Goal: Transaction & Acquisition: Book appointment/travel/reservation

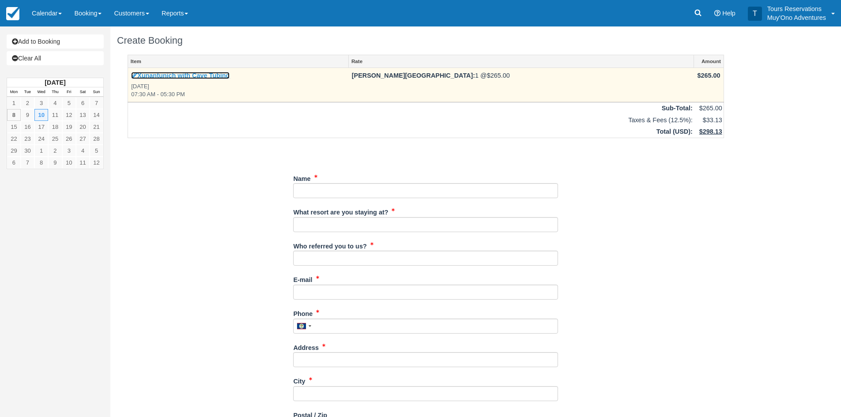
click at [151, 74] on link "Xunantunich with Cave Tubing" at bounding box center [180, 75] width 98 height 7
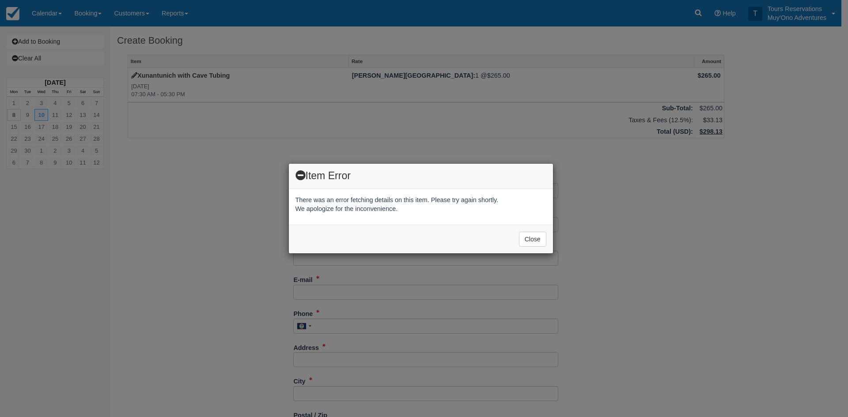
drag, startPoint x: 91, startPoint y: 26, endPoint x: 91, endPoint y: 18, distance: 7.5
click at [91, 25] on div "Item Error There was an error fetching details on this item. Please try again s…" at bounding box center [424, 208] width 848 height 417
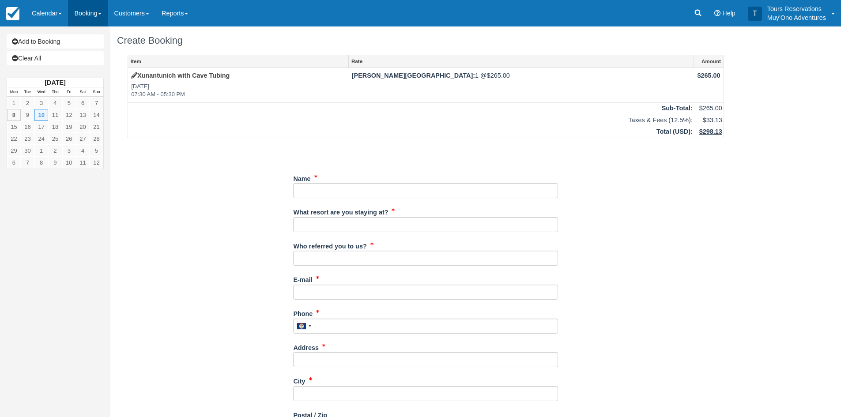
click at [91, 13] on link "Booking" at bounding box center [88, 13] width 40 height 26
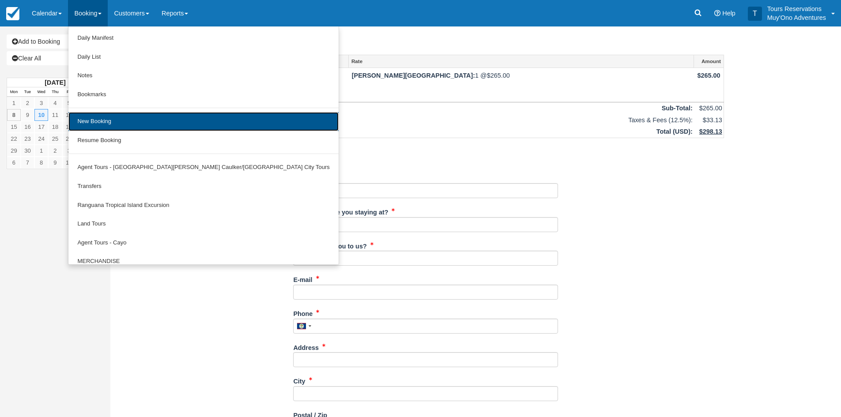
click at [102, 124] on link "New Booking" at bounding box center [203, 121] width 270 height 19
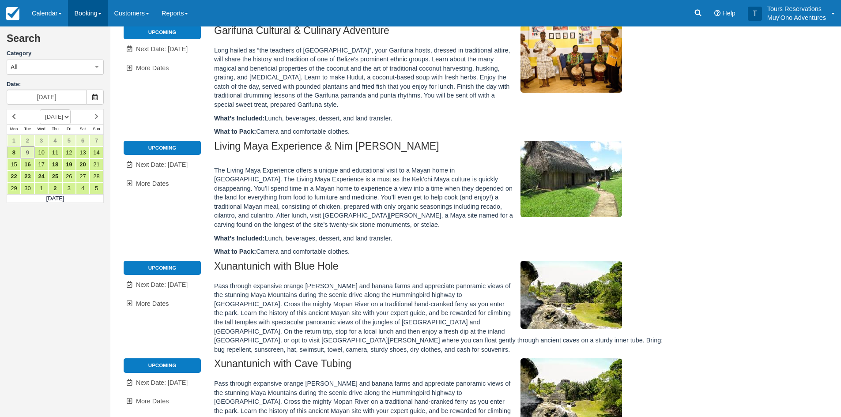
scroll to position [221, 0]
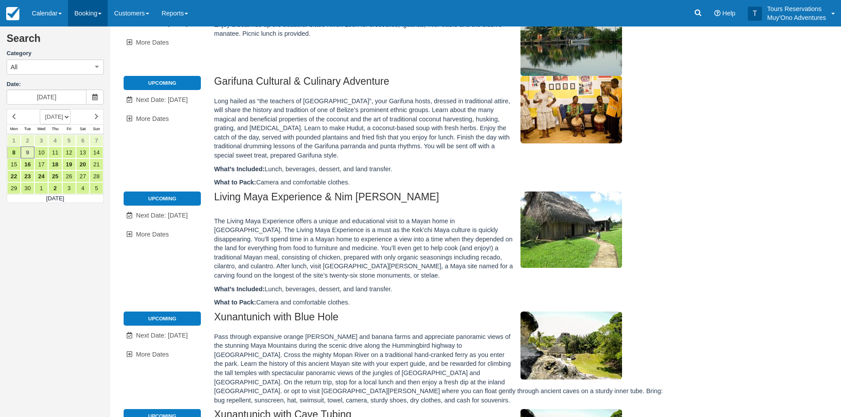
click at [90, 13] on link "Booking" at bounding box center [88, 13] width 40 height 26
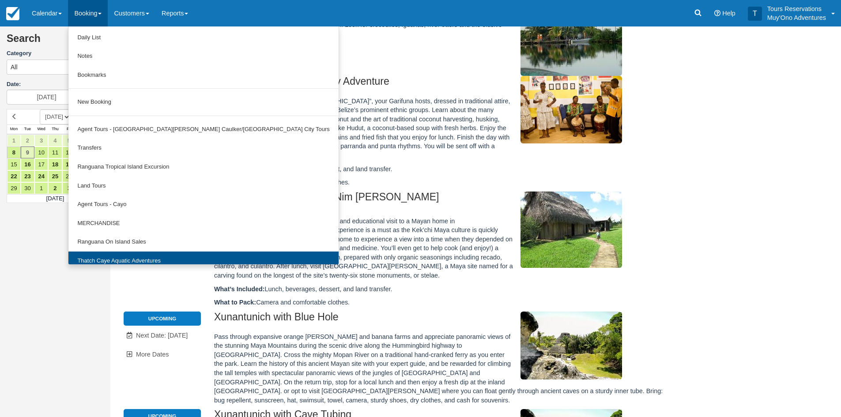
scroll to position [27, 0]
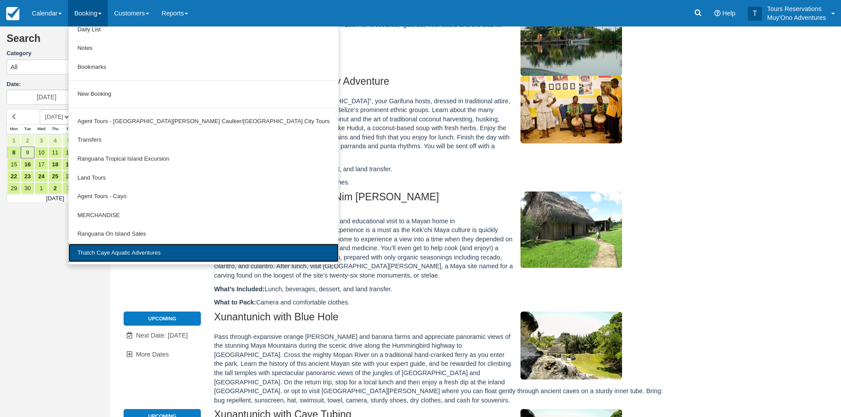
drag, startPoint x: 125, startPoint y: 257, endPoint x: 144, endPoint y: 253, distance: 19.9
click at [125, 257] on link "Thatch Caye Aquatic Adventures" at bounding box center [203, 253] width 270 height 19
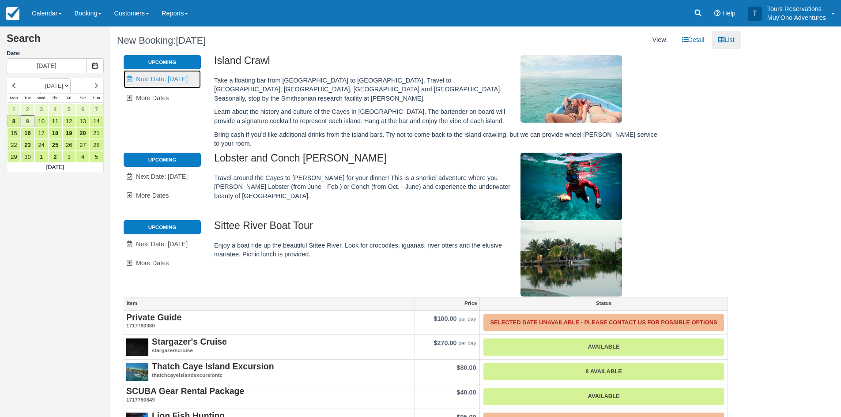
click at [175, 83] on link "Unavailable. Next Date: Sep 10" at bounding box center [162, 79] width 77 height 18
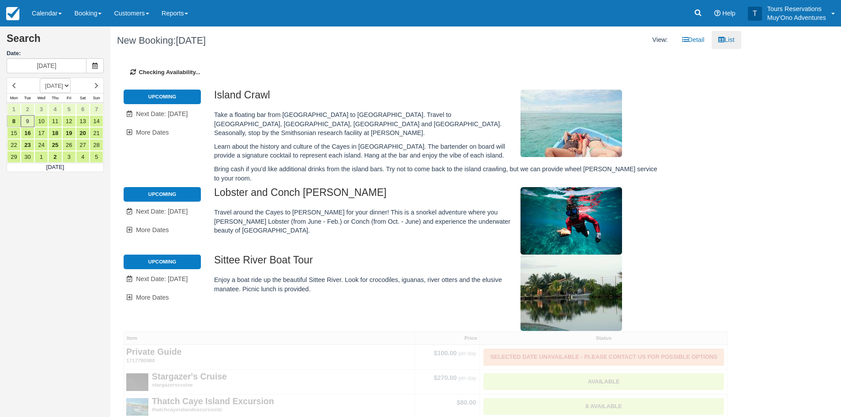
type input "[DATE]"
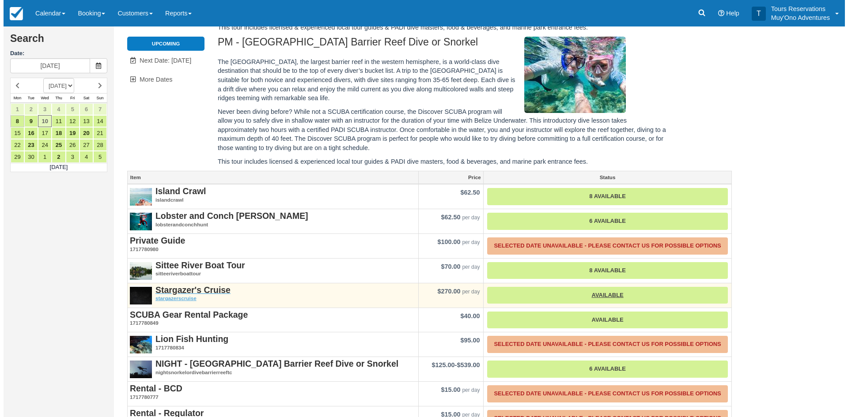
scroll to position [251, 0]
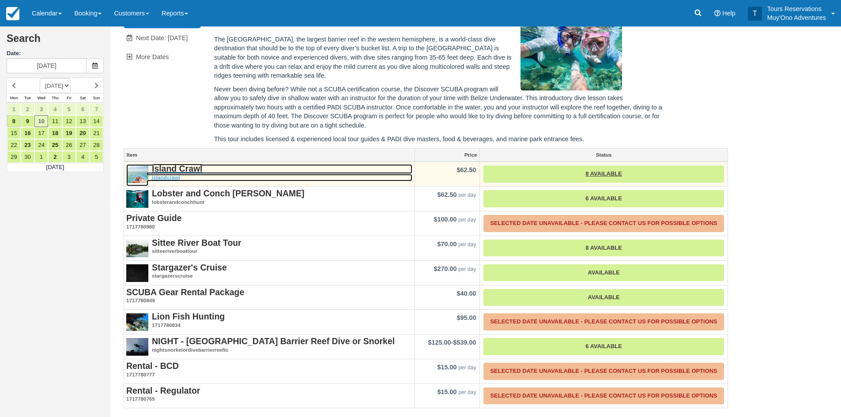
click at [182, 165] on strong "Island Crawl" at bounding box center [177, 169] width 51 height 10
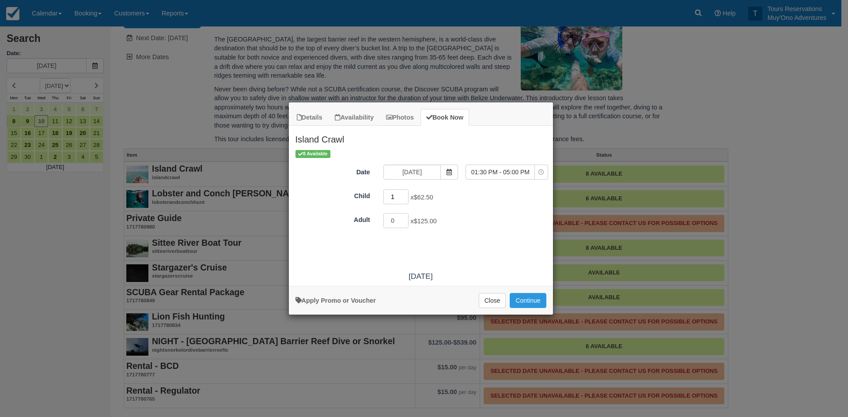
click at [405, 195] on input "1" at bounding box center [396, 196] width 26 height 15
type input "0"
click at [404, 198] on input "0" at bounding box center [396, 196] width 26 height 15
type input "1"
click at [404, 220] on input "1" at bounding box center [396, 220] width 26 height 15
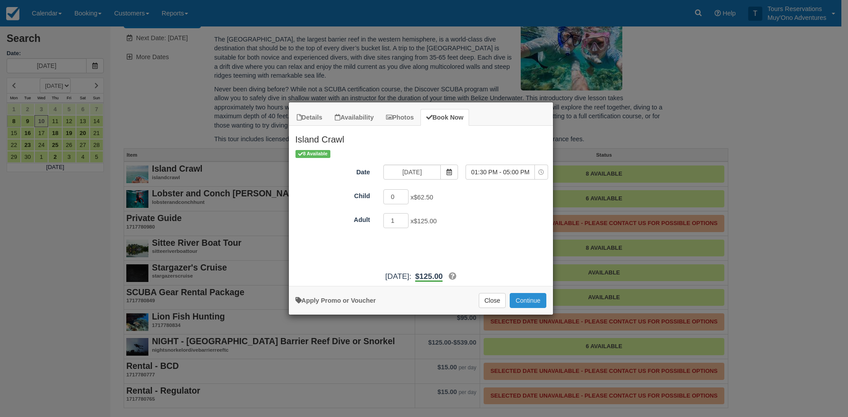
click at [524, 297] on button "Continue" at bounding box center [528, 300] width 36 height 15
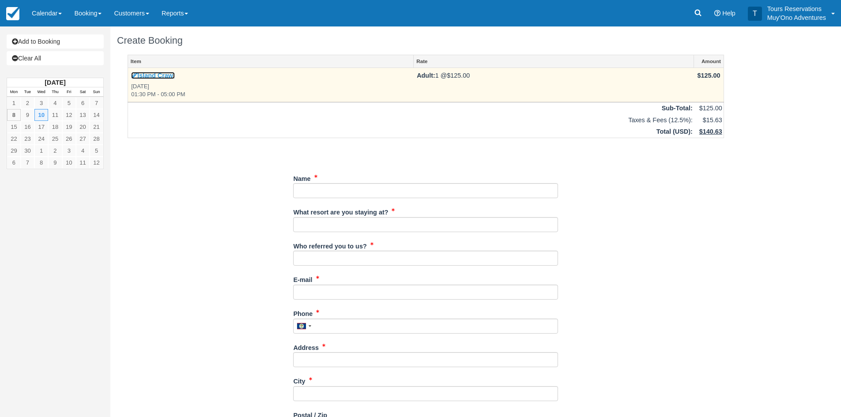
click at [163, 75] on link "Island Crawl" at bounding box center [153, 75] width 44 height 7
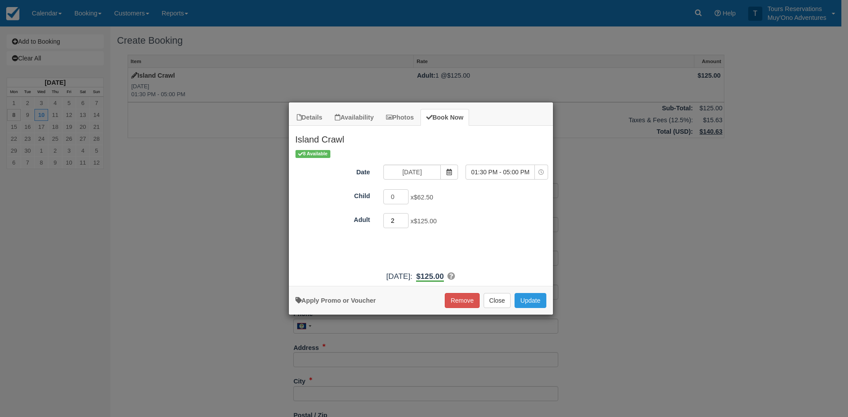
type input "2"
click at [404, 218] on input "2" at bounding box center [396, 220] width 26 height 15
click at [541, 298] on button "Update" at bounding box center [530, 300] width 31 height 15
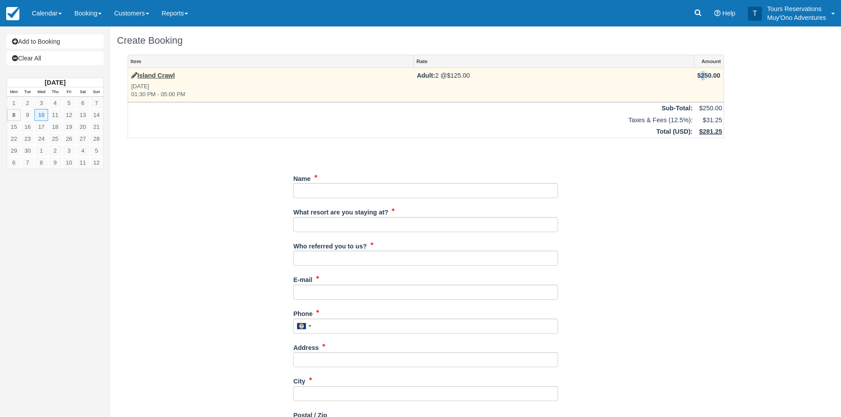
drag, startPoint x: 704, startPoint y: 76, endPoint x: 691, endPoint y: 78, distance: 12.9
click at [695, 77] on td "$250.00" at bounding box center [709, 85] width 30 height 34
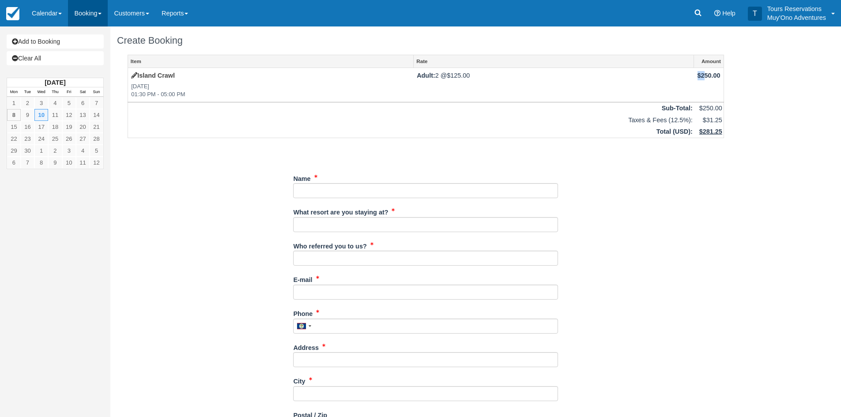
click at [96, 12] on link "Booking" at bounding box center [88, 13] width 40 height 26
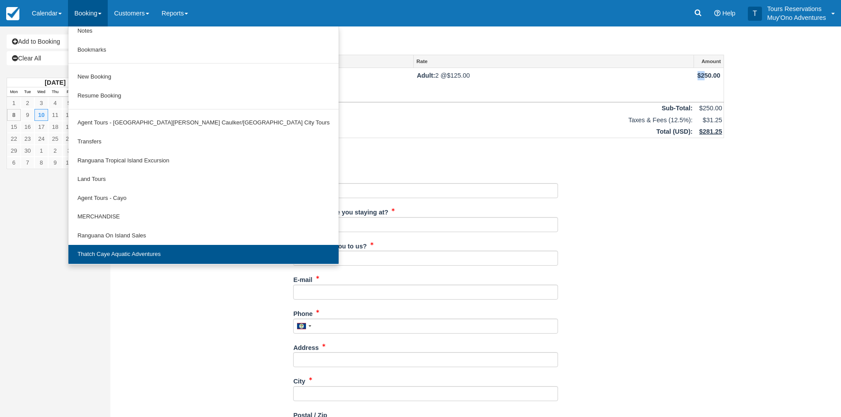
scroll to position [46, 0]
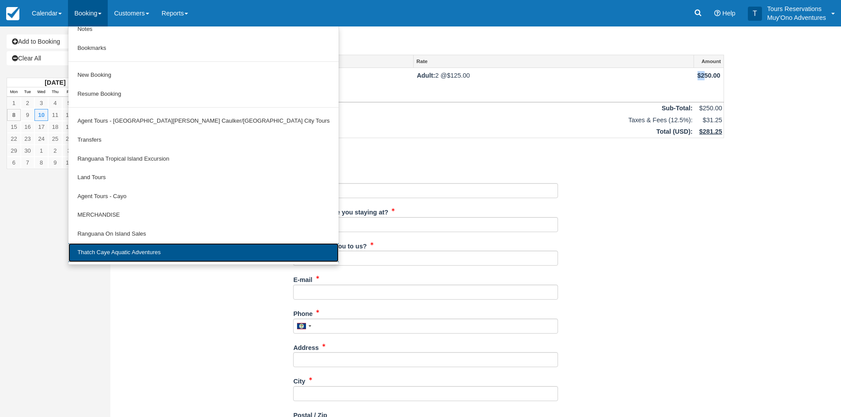
click at [135, 250] on link "Thatch Caye Aquatic Adventures" at bounding box center [203, 252] width 270 height 19
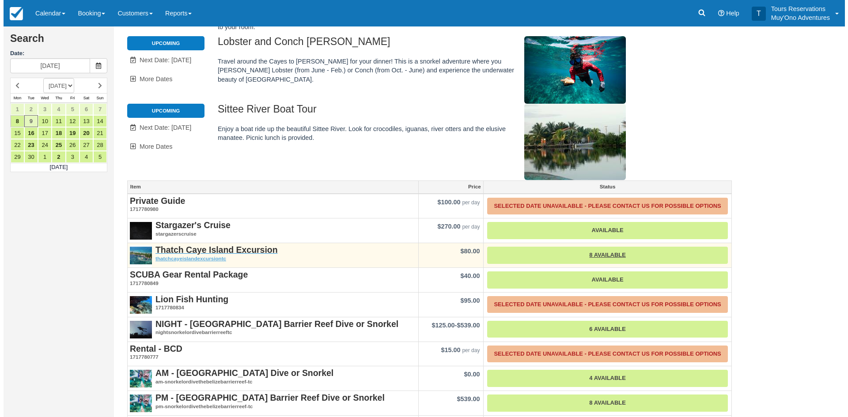
scroll to position [153, 0]
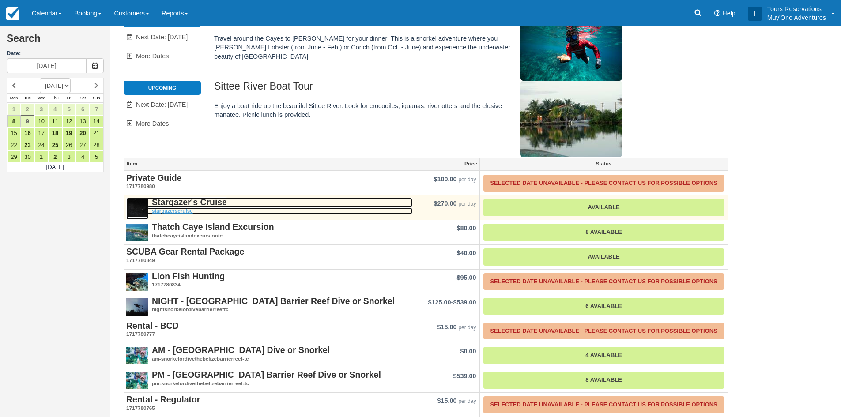
click at [189, 197] on strong "Stargazer's Cruise" at bounding box center [189, 202] width 75 height 10
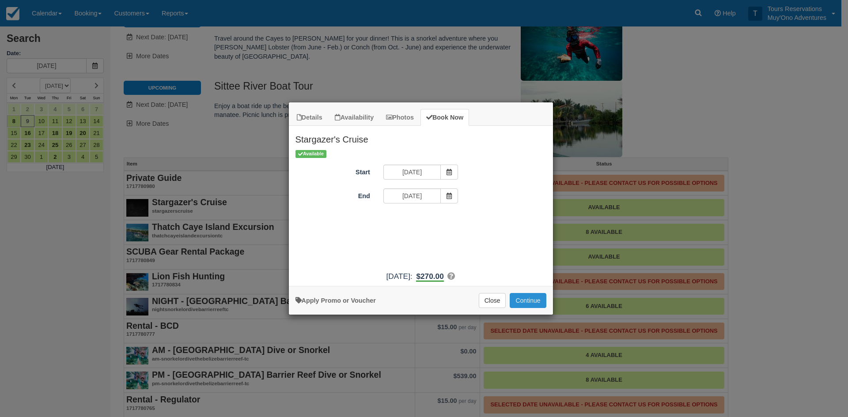
click at [519, 301] on button "Continue" at bounding box center [528, 300] width 36 height 15
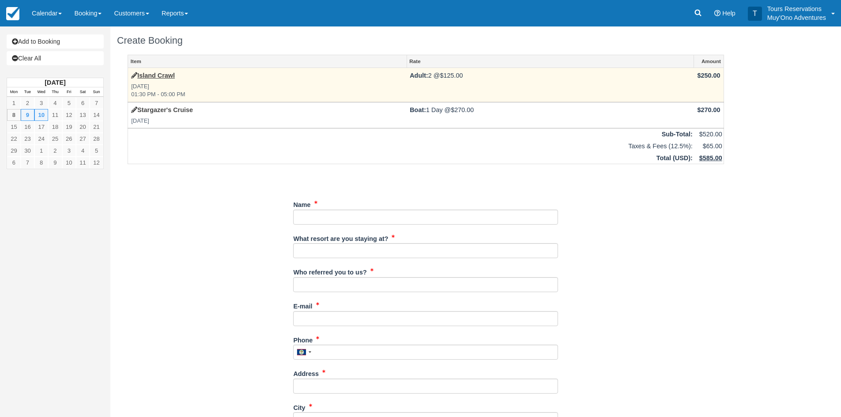
click at [703, 75] on span "$250.00" at bounding box center [709, 75] width 23 height 7
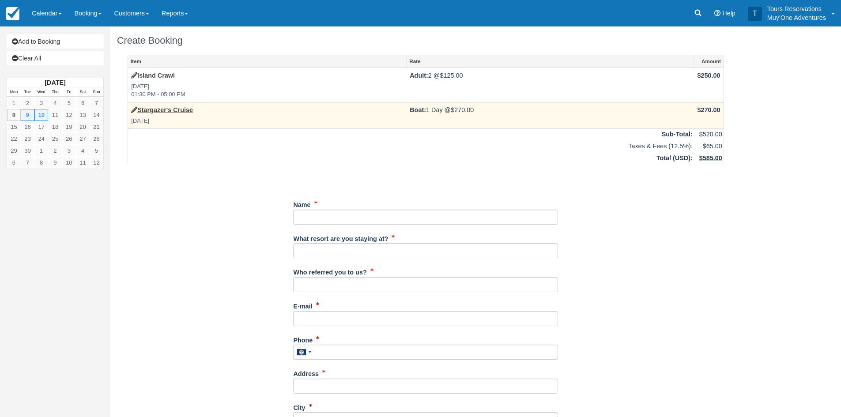
click at [403, 114] on td "Stargazer's Cruise [DATE]" at bounding box center [267, 115] width 279 height 26
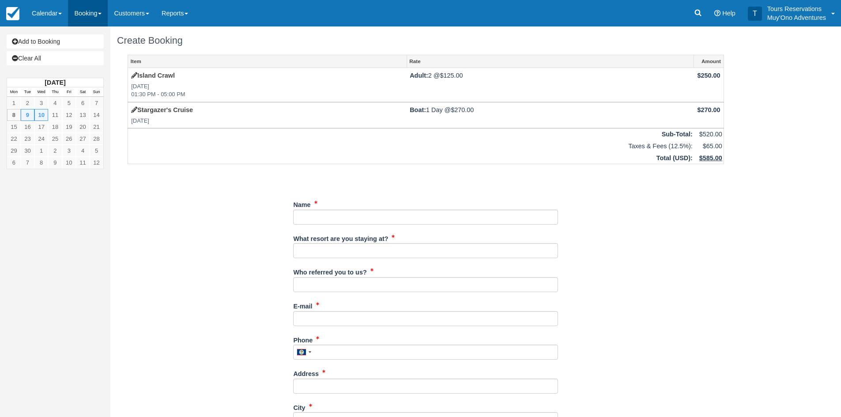
click at [102, 15] on link "Booking" at bounding box center [88, 13] width 40 height 26
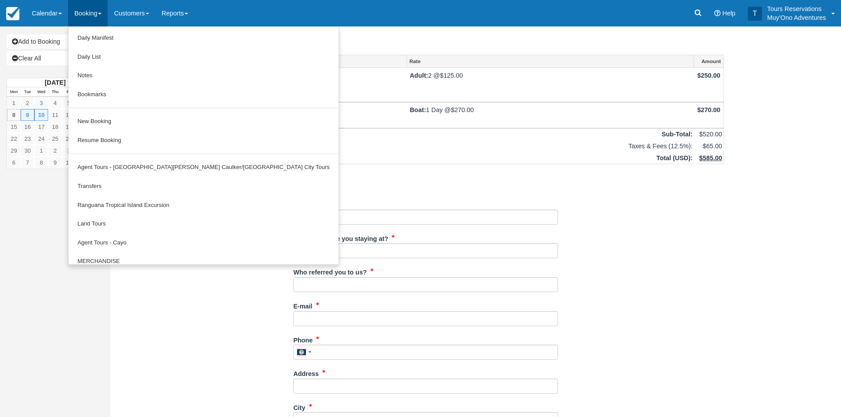
drag, startPoint x: 386, startPoint y: 162, endPoint x: 252, endPoint y: 42, distance: 179.5
click at [386, 161] on td "Total ( USD ):" at bounding box center [411, 158] width 566 height 12
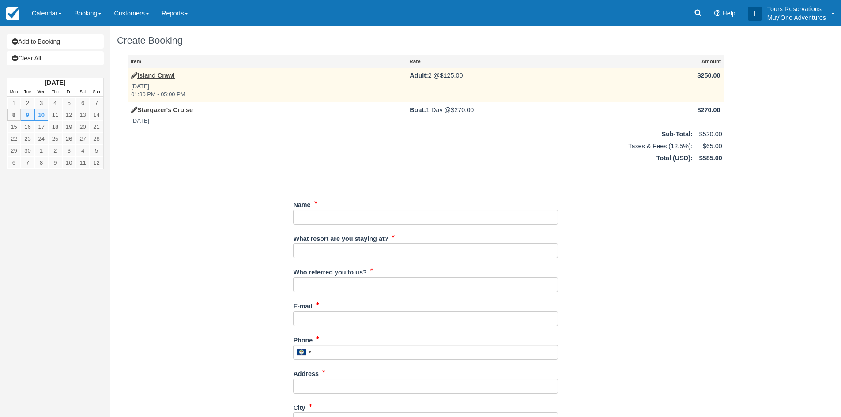
click at [143, 79] on strong "Island Crawl" at bounding box center [153, 75] width 44 height 7
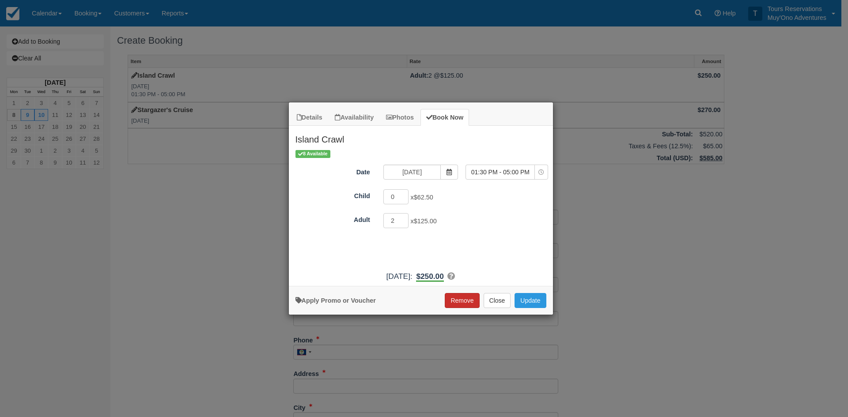
click at [463, 295] on button "Remove" at bounding box center [462, 300] width 34 height 15
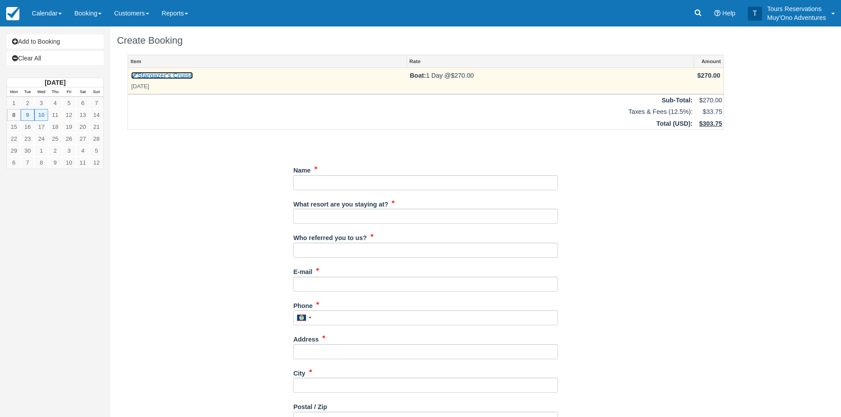
click at [151, 74] on link "Stargazer's Cruise" at bounding box center [162, 75] width 62 height 7
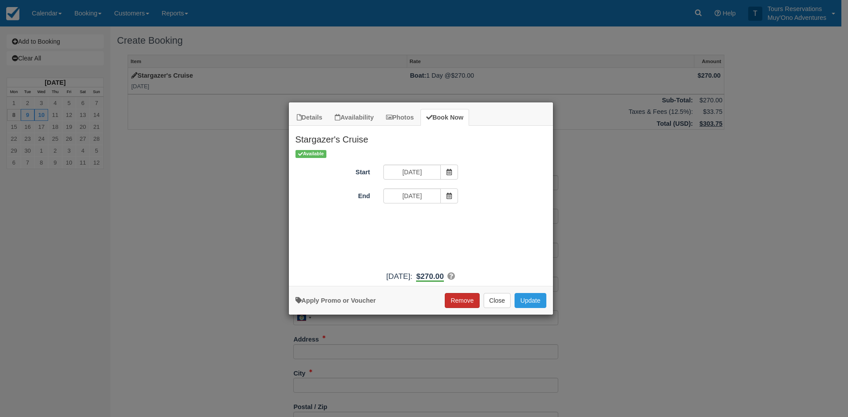
drag, startPoint x: 461, startPoint y: 308, endPoint x: 461, endPoint y: 301, distance: 7.1
click at [461, 306] on button "Remove" at bounding box center [462, 300] width 34 height 15
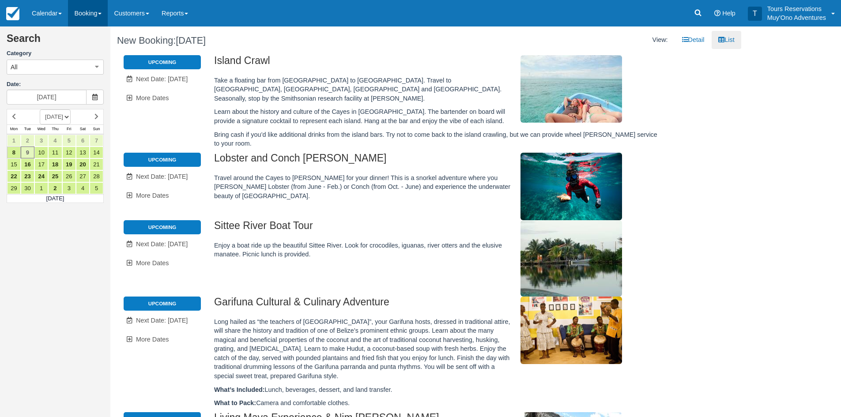
click at [81, 16] on link "Booking" at bounding box center [88, 13] width 40 height 26
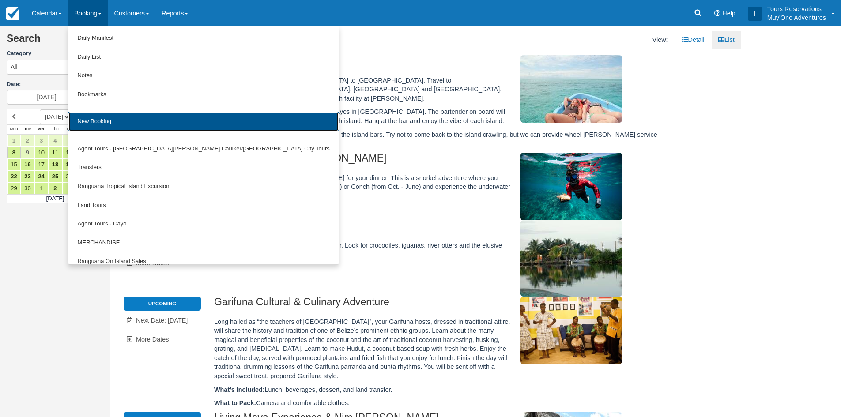
click at [135, 126] on link "New Booking" at bounding box center [203, 121] width 270 height 19
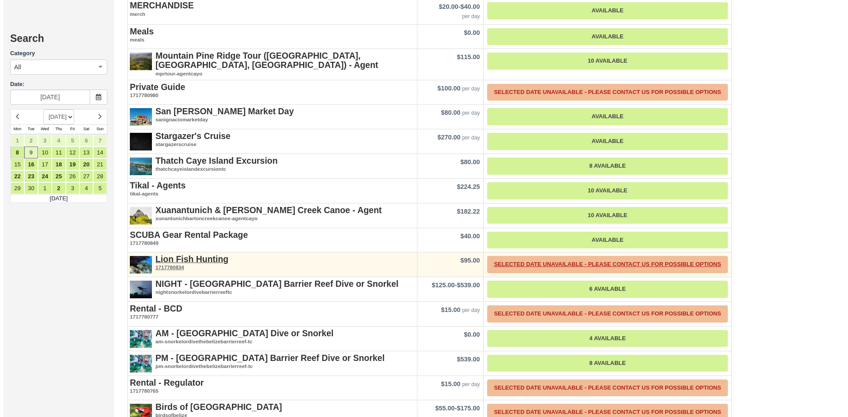
scroll to position [1104, 0]
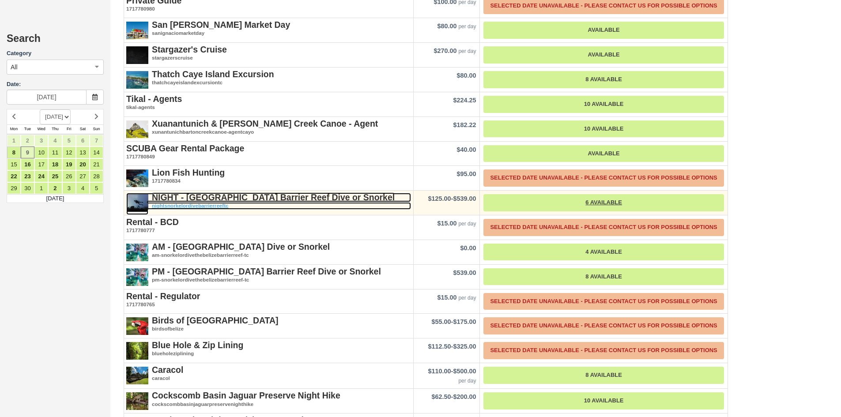
click at [249, 193] on strong "NIGHT - [GEOGRAPHIC_DATA] Barrier Reef Dive or Snorkel" at bounding box center [273, 198] width 243 height 10
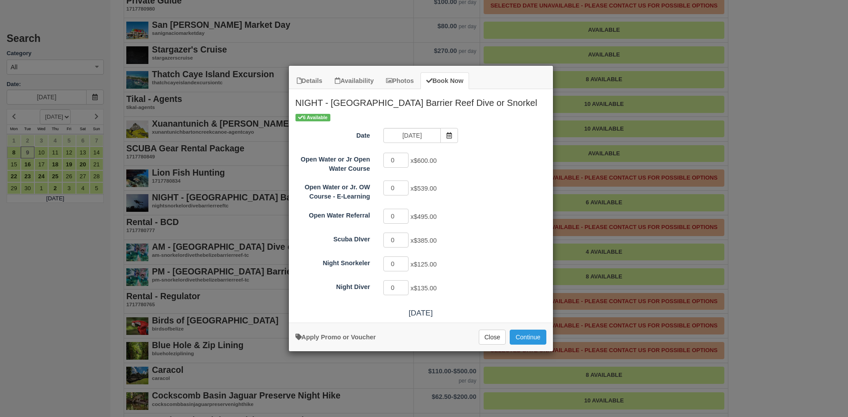
click at [622, 198] on div "Details Availability Photos Book Now NIGHT - [GEOGRAPHIC_DATA] [GEOGRAPHIC_DATA…" at bounding box center [424, 208] width 848 height 417
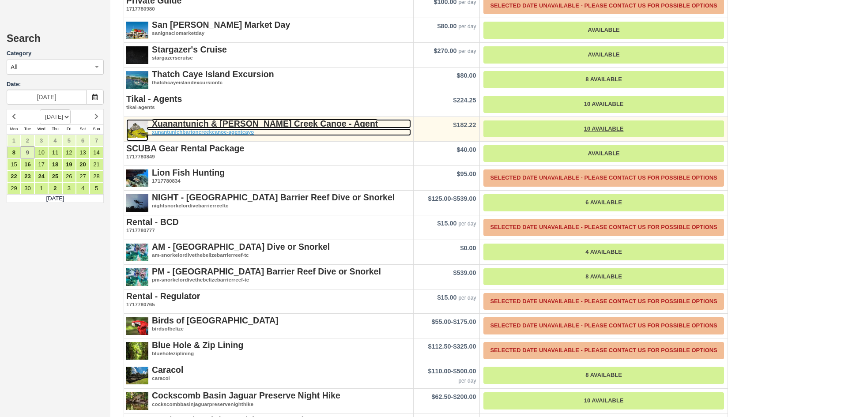
click at [270, 119] on strong "Xuanantunich & [PERSON_NAME] Creek Canoe - Agent" at bounding box center [265, 124] width 226 height 10
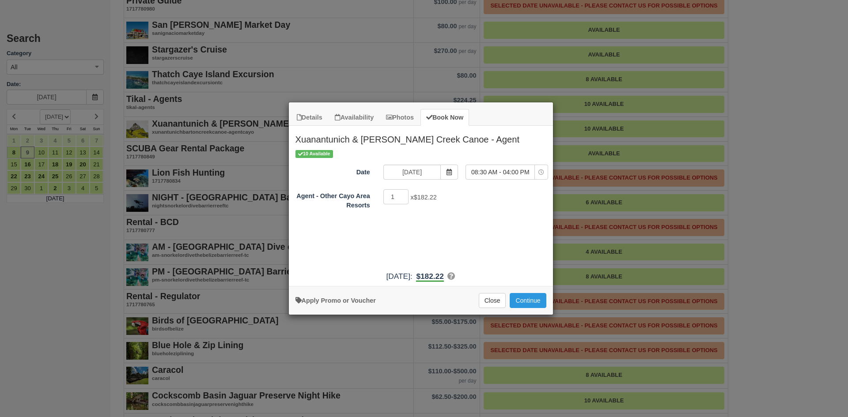
click at [380, 64] on div "Details Availability Photos Book Now Xuanantunich & Barton Creek Canoe - Agent …" at bounding box center [424, 208] width 848 height 417
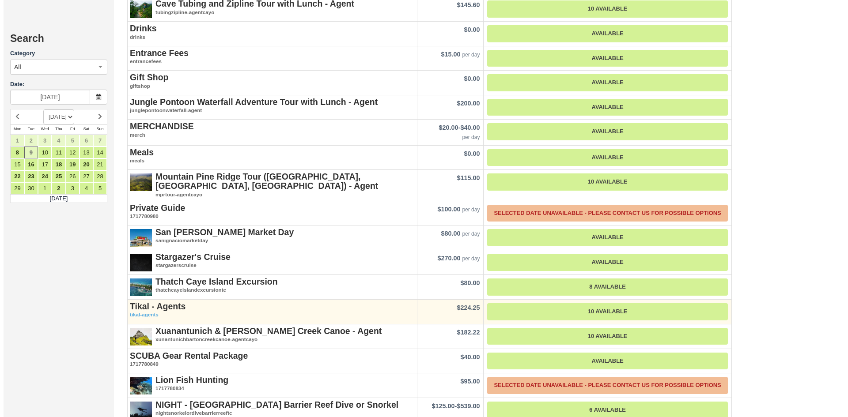
scroll to position [883, 0]
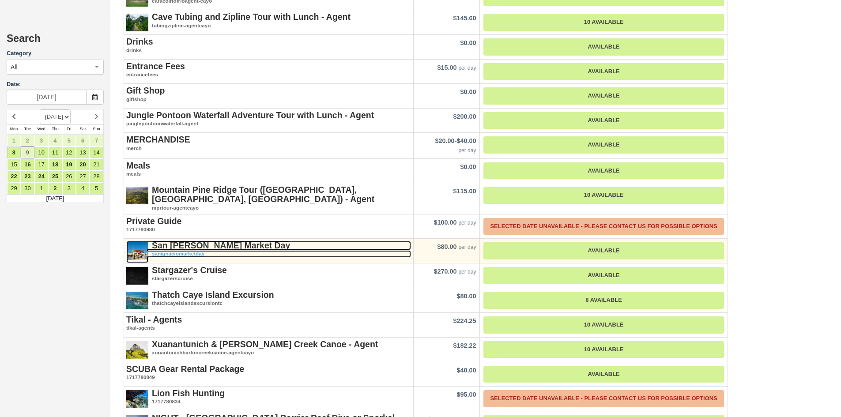
click at [209, 241] on strong "San [PERSON_NAME] Market Day" at bounding box center [221, 246] width 138 height 10
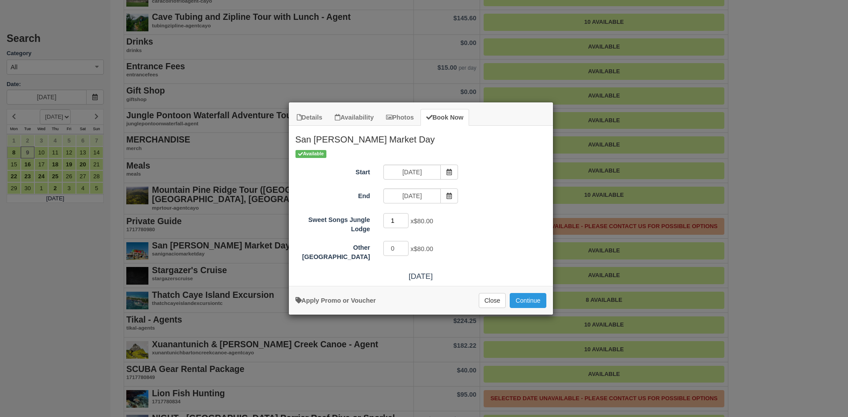
type input "1"
click at [406, 218] on input "1" at bounding box center [396, 220] width 26 height 15
click at [529, 300] on button "Continue" at bounding box center [528, 300] width 36 height 15
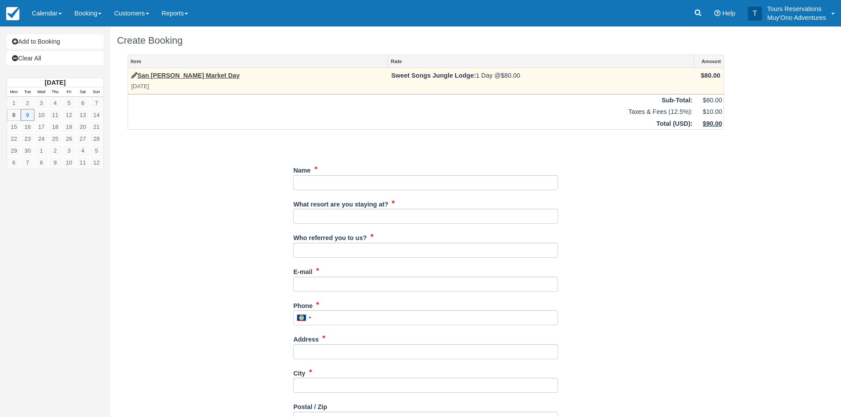
click at [388, 79] on td "Sweet Songs Jungle Lodge: 1 Day @ $80.00" at bounding box center [541, 81] width 306 height 26
click at [391, 76] on strong "Sweet Songs Jungle Lodge:" at bounding box center [433, 75] width 85 height 7
drag, startPoint x: 199, startPoint y: 83, endPoint x: 174, endPoint y: 76, distance: 26.7
click at [197, 83] on em "Tue Sep 9, 2025" at bounding box center [258, 87] width 254 height 8
click at [174, 76] on link "San Ignacio Market Day" at bounding box center [185, 75] width 109 height 7
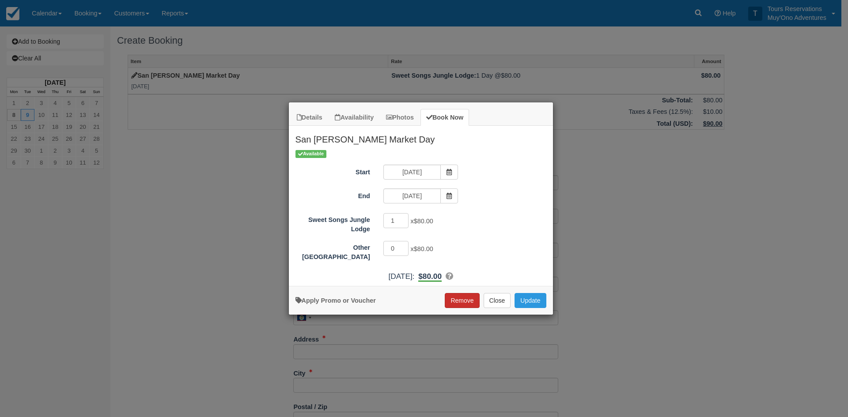
click at [477, 301] on button "Remove" at bounding box center [462, 300] width 34 height 15
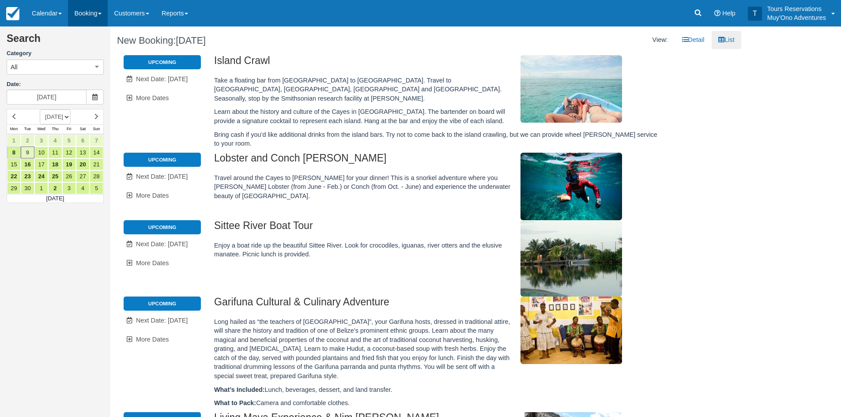
click at [84, 13] on link "Booking" at bounding box center [88, 13] width 40 height 26
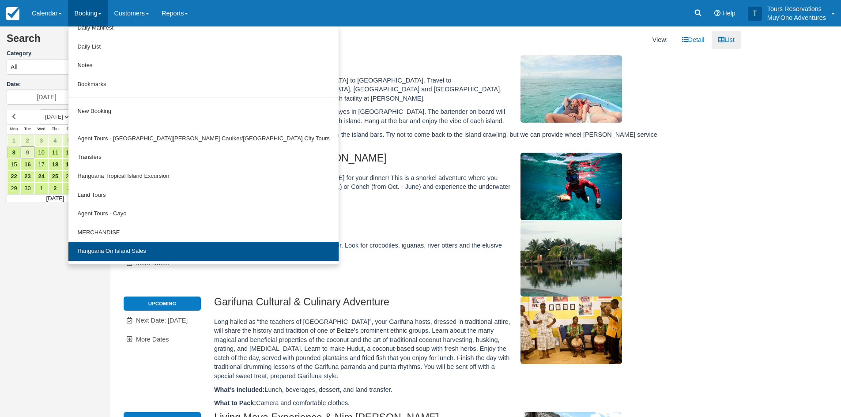
scroll to position [27, 0]
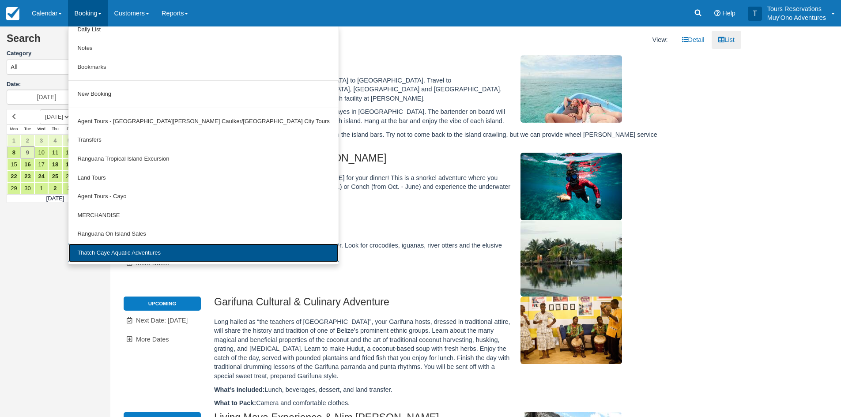
click at [117, 256] on link "Thatch Caye Aquatic Adventures" at bounding box center [203, 253] width 270 height 19
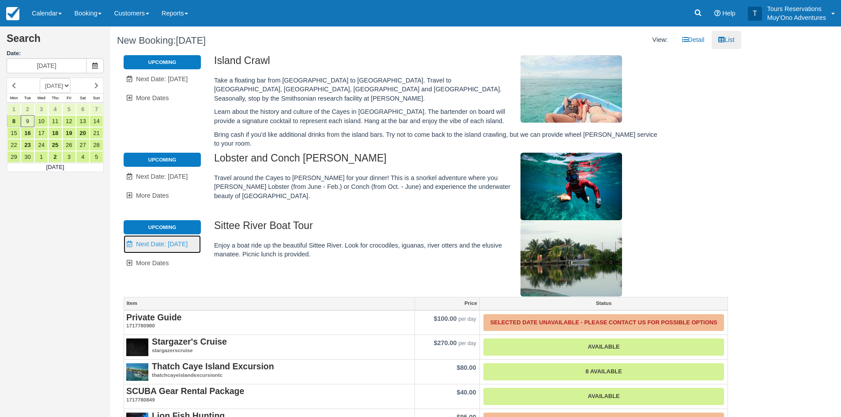
click at [177, 240] on link "Unavailable. Next Date: Sep 10" at bounding box center [162, 244] width 77 height 18
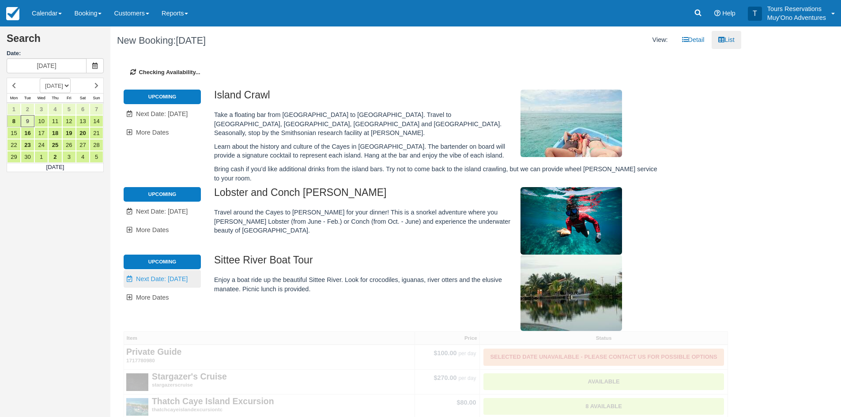
type input "[DATE]"
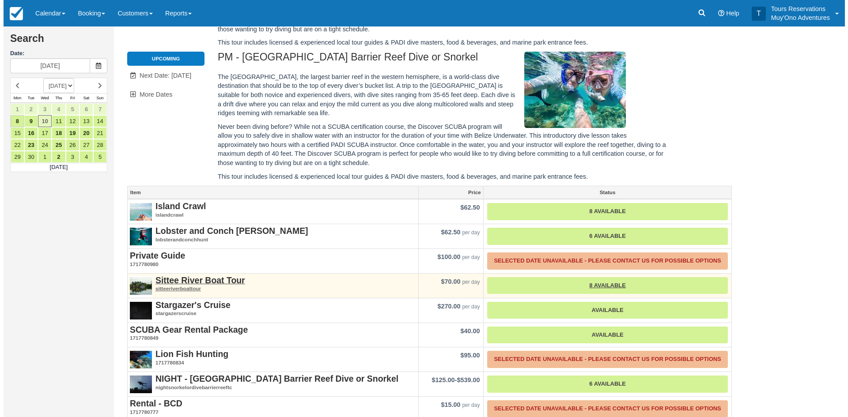
scroll to position [251, 0]
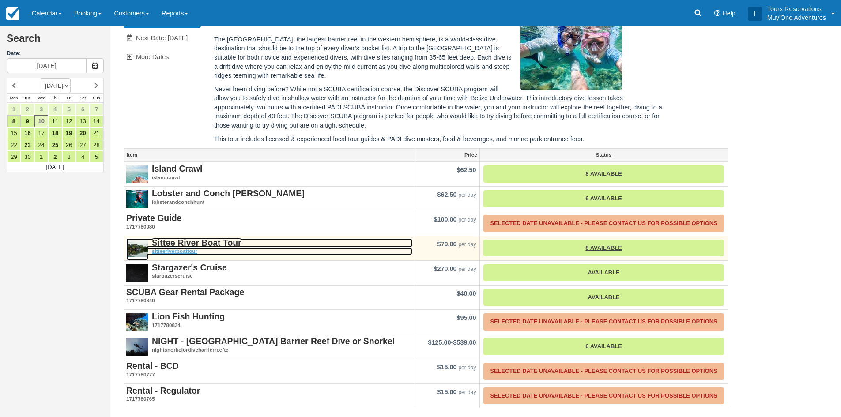
click at [209, 239] on strong "Sittee River Boat Tour" at bounding box center [197, 243] width 90 height 10
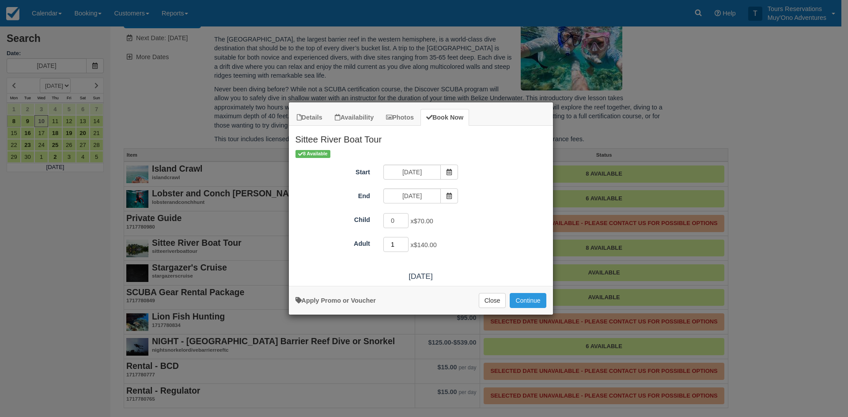
type input "1"
click at [405, 242] on input "1" at bounding box center [396, 244] width 26 height 15
click at [533, 299] on button "Continue" at bounding box center [528, 300] width 36 height 15
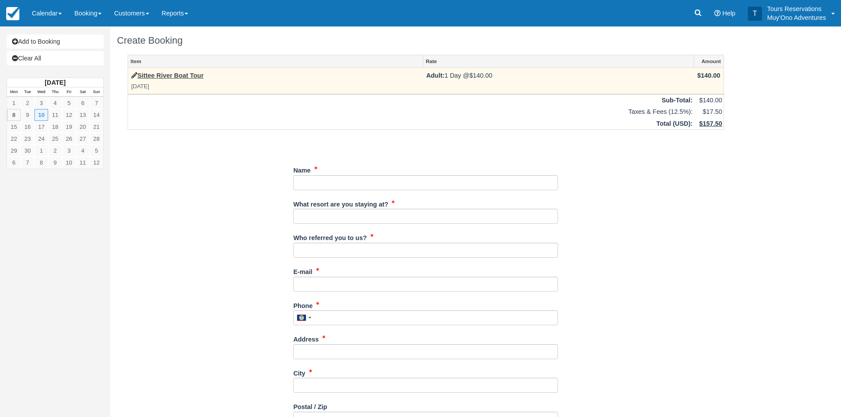
click at [705, 74] on span "$140.00" at bounding box center [709, 75] width 23 height 7
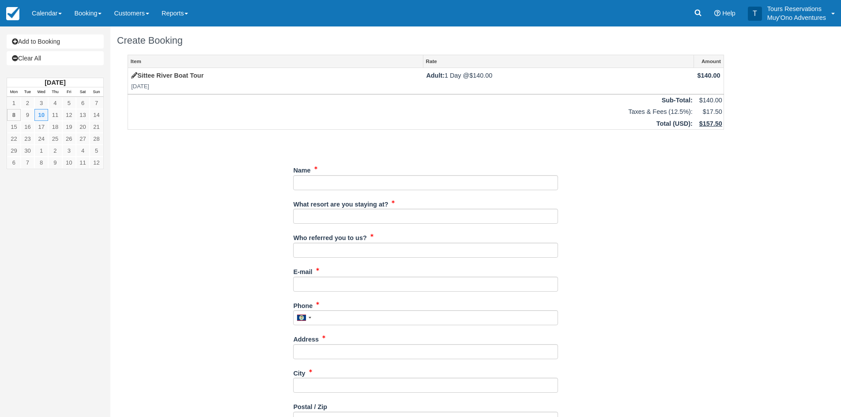
drag, startPoint x: 703, startPoint y: 76, endPoint x: 693, endPoint y: 117, distance: 42.3
click at [693, 116] on td "Taxes & Fees (12.5%):" at bounding box center [411, 112] width 566 height 12
click at [706, 121] on span "$157.50" at bounding box center [711, 123] width 23 height 7
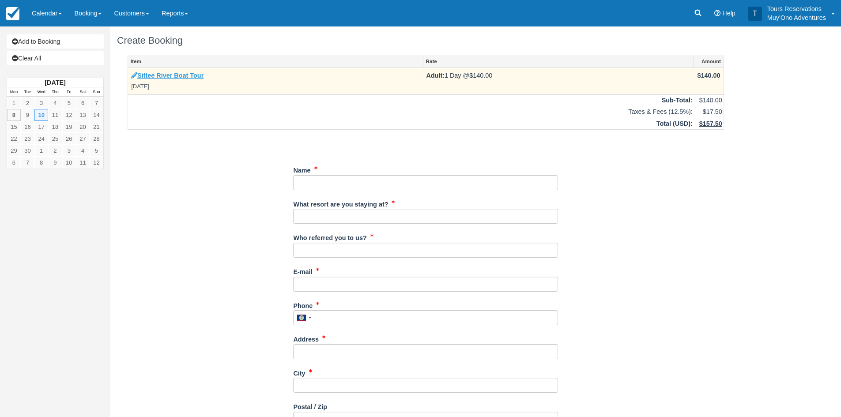
drag, startPoint x: 706, startPoint y: 121, endPoint x: 184, endPoint y: 75, distance: 524.1
click at [187, 70] on td "Sittee River Boat Tour Wed Sep 10, 2025" at bounding box center [275, 81] width 295 height 26
click at [182, 77] on link "Sittee River Boat Tour" at bounding box center [167, 75] width 72 height 7
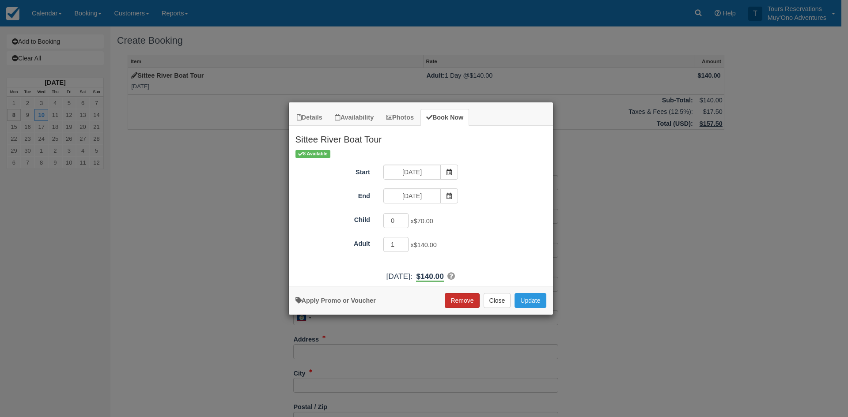
click at [466, 295] on button "Remove" at bounding box center [462, 300] width 34 height 15
